Goal: Task Accomplishment & Management: Manage account settings

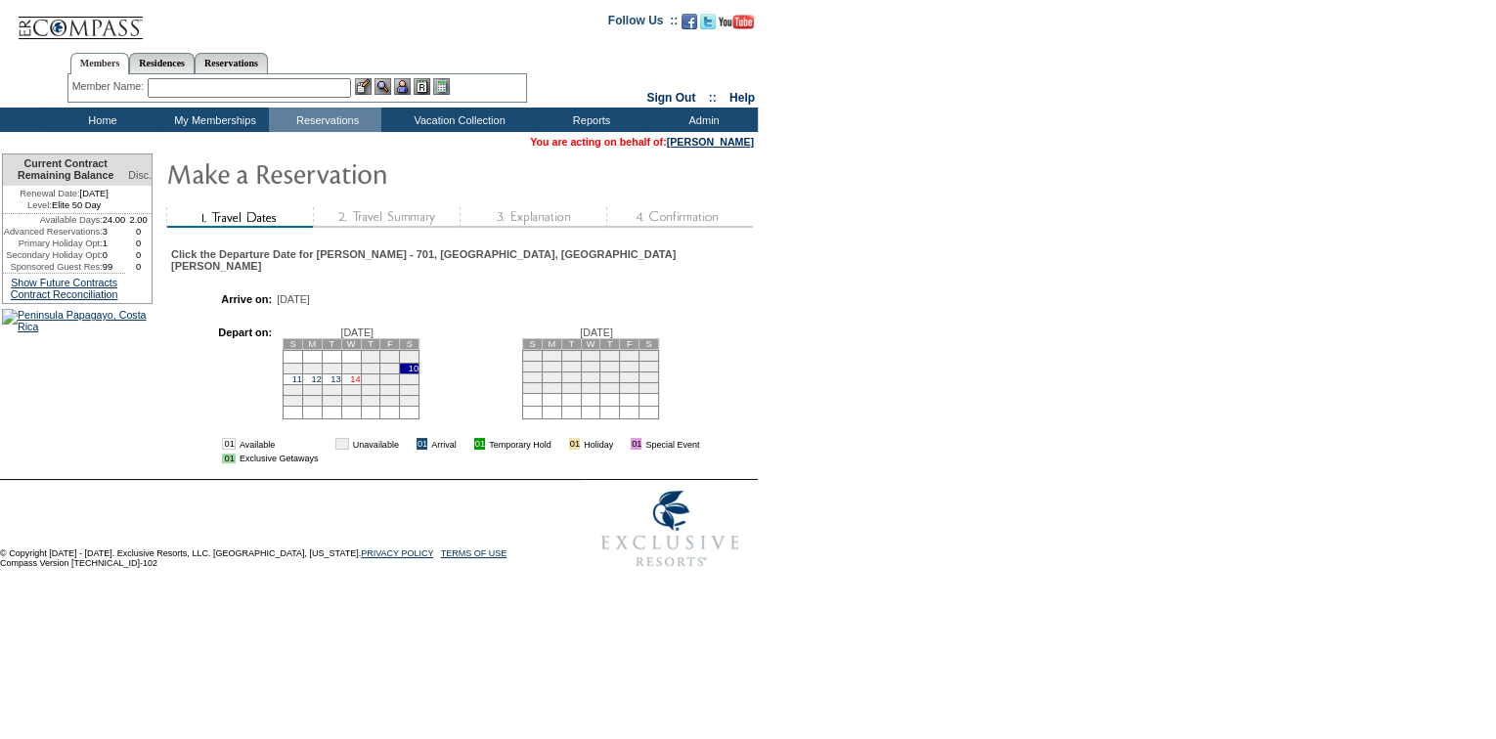
click at [354, 377] on link "14" at bounding box center [355, 379] width 10 height 10
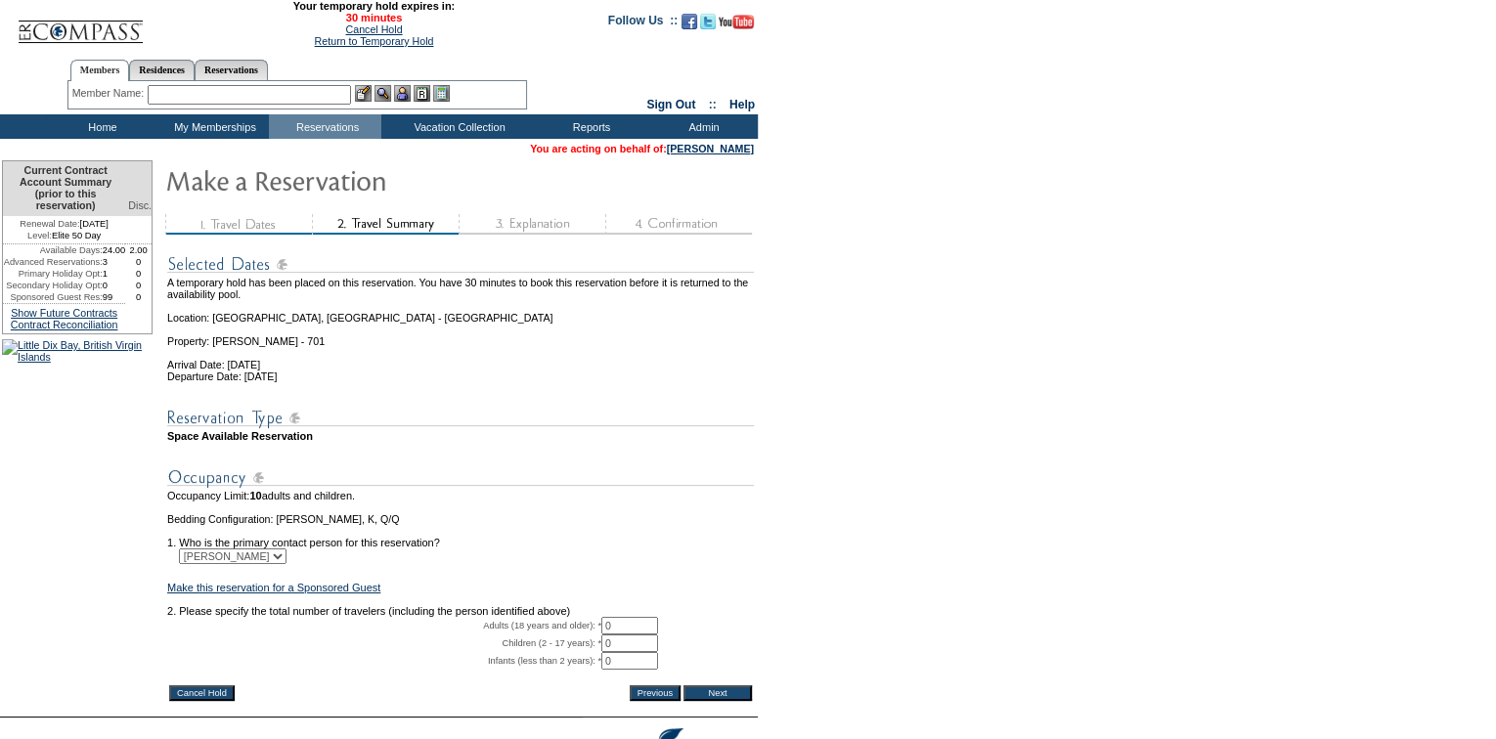
drag, startPoint x: 636, startPoint y: 664, endPoint x: 593, endPoint y: 664, distance: 43.0
click at [593, 634] on tr "Adults (18 years and older): * 0 * *" at bounding box center [460, 626] width 586 height 18
type input "1"
click at [714, 525] on td "Bedding Configuration: [PERSON_NAME], K, Q/Q" at bounding box center [460, 519] width 586 height 12
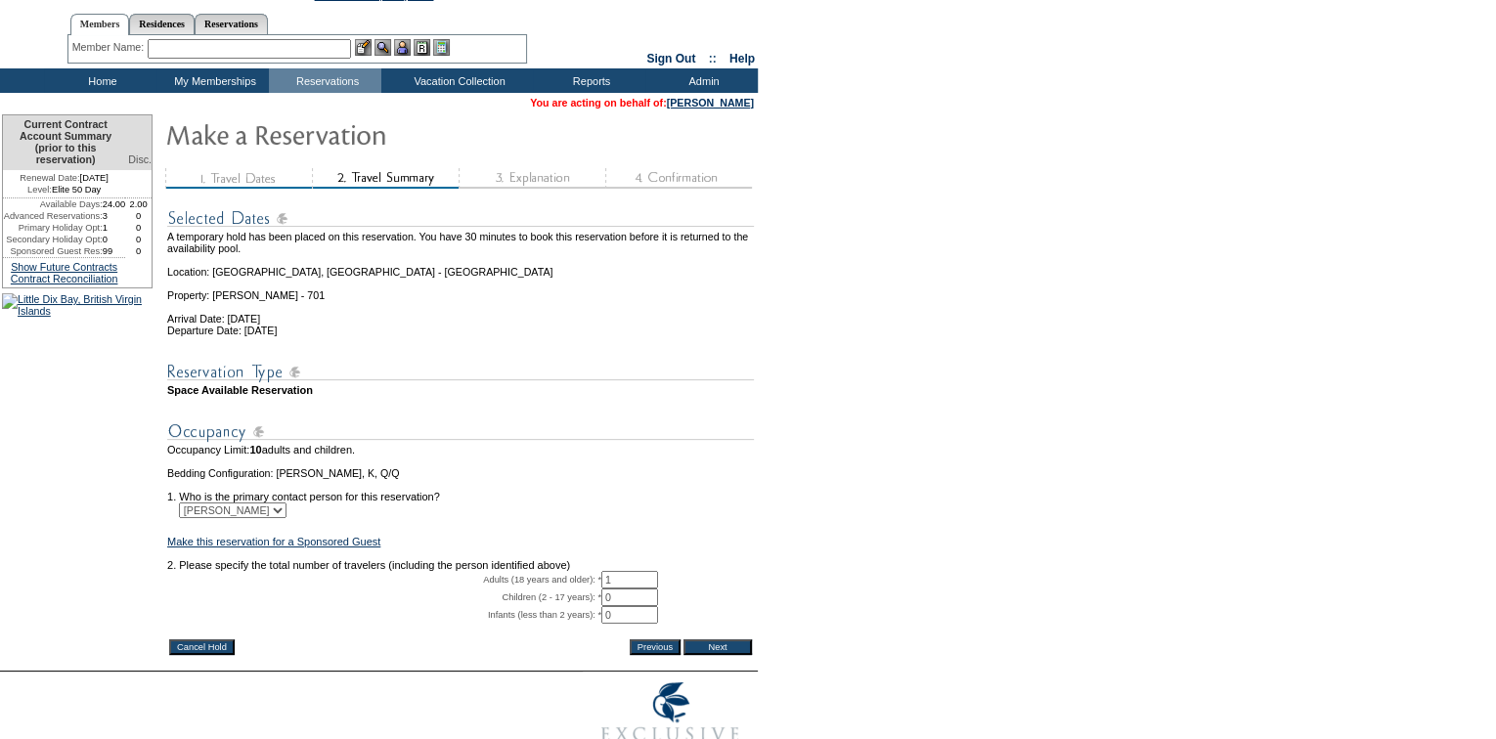
scroll to position [88, 0]
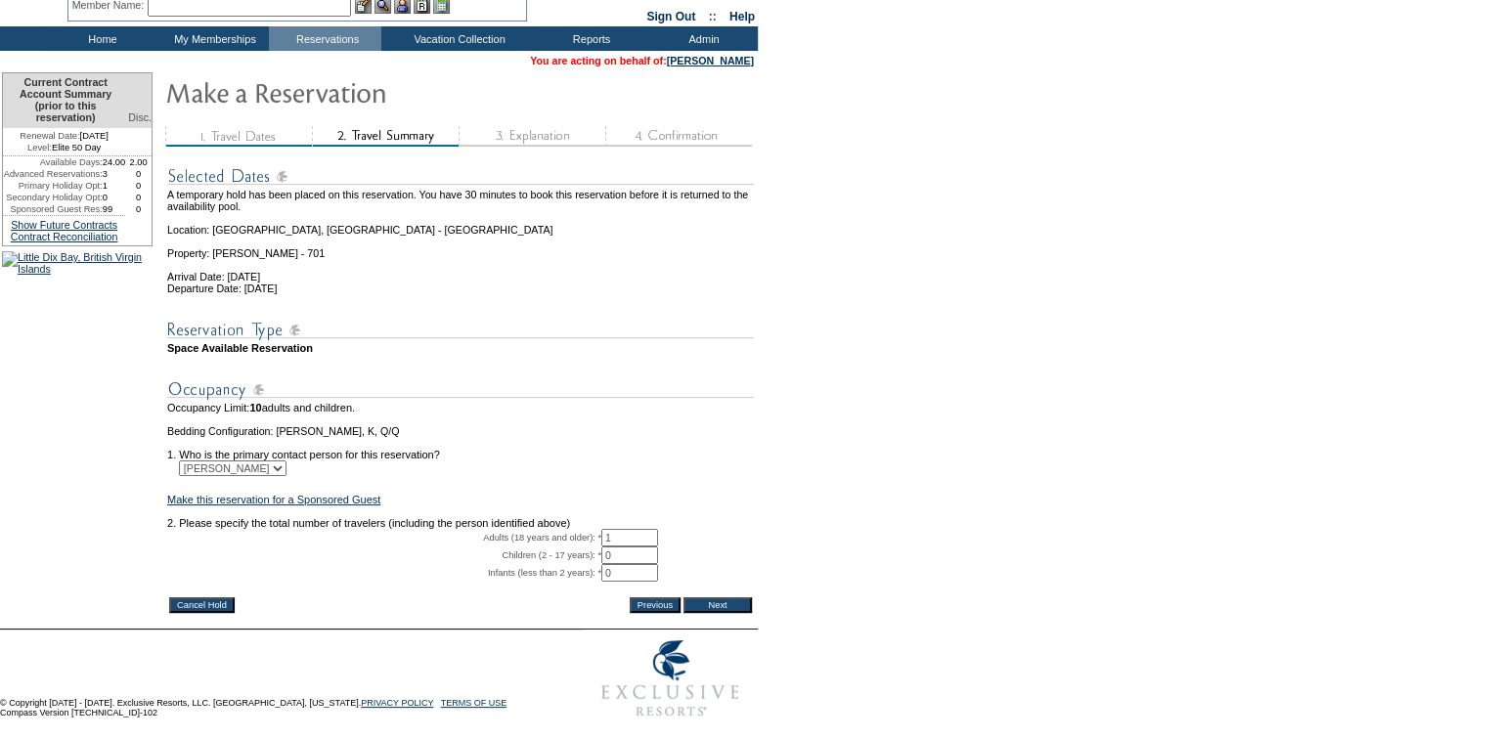
click at [743, 613] on input "Next" at bounding box center [717, 605] width 68 height 16
